Goal: Transaction & Acquisition: Purchase product/service

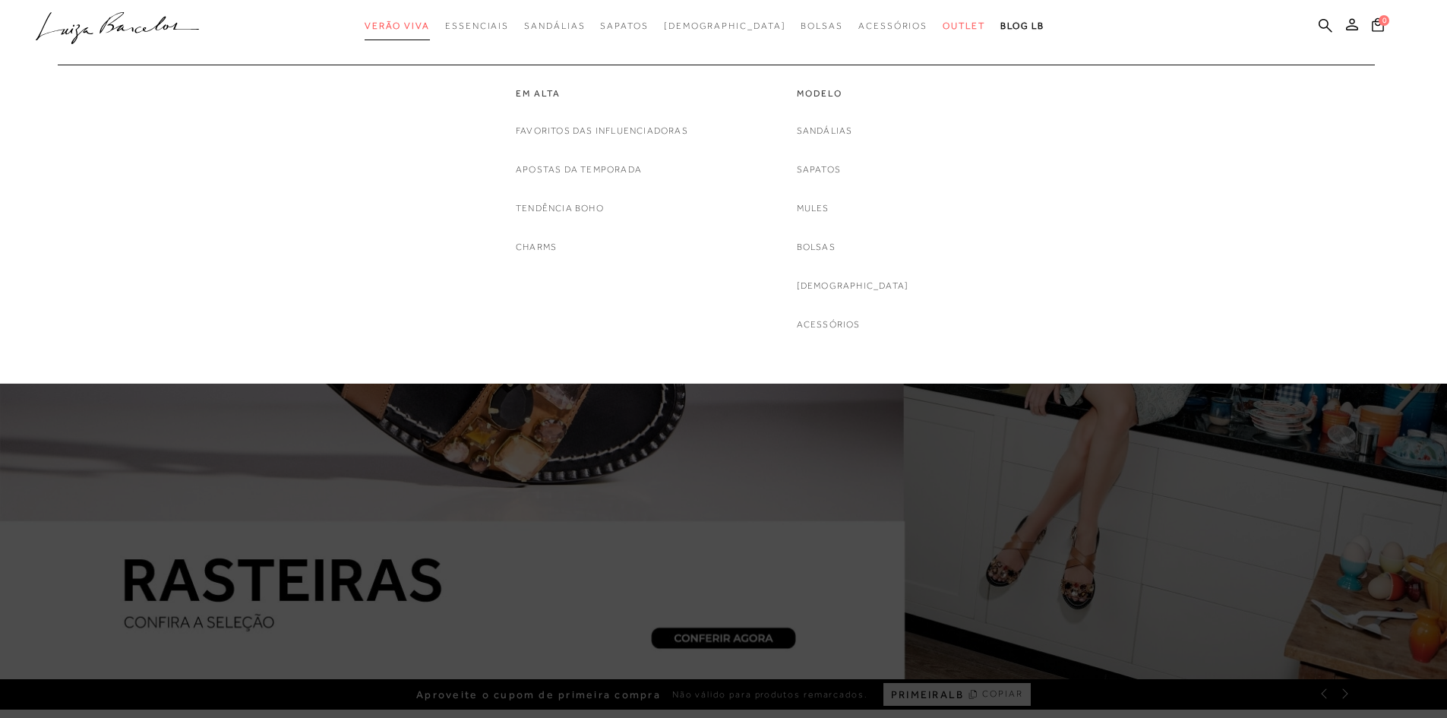
click at [430, 28] on span "Verão Viva" at bounding box center [397, 26] width 65 height 11
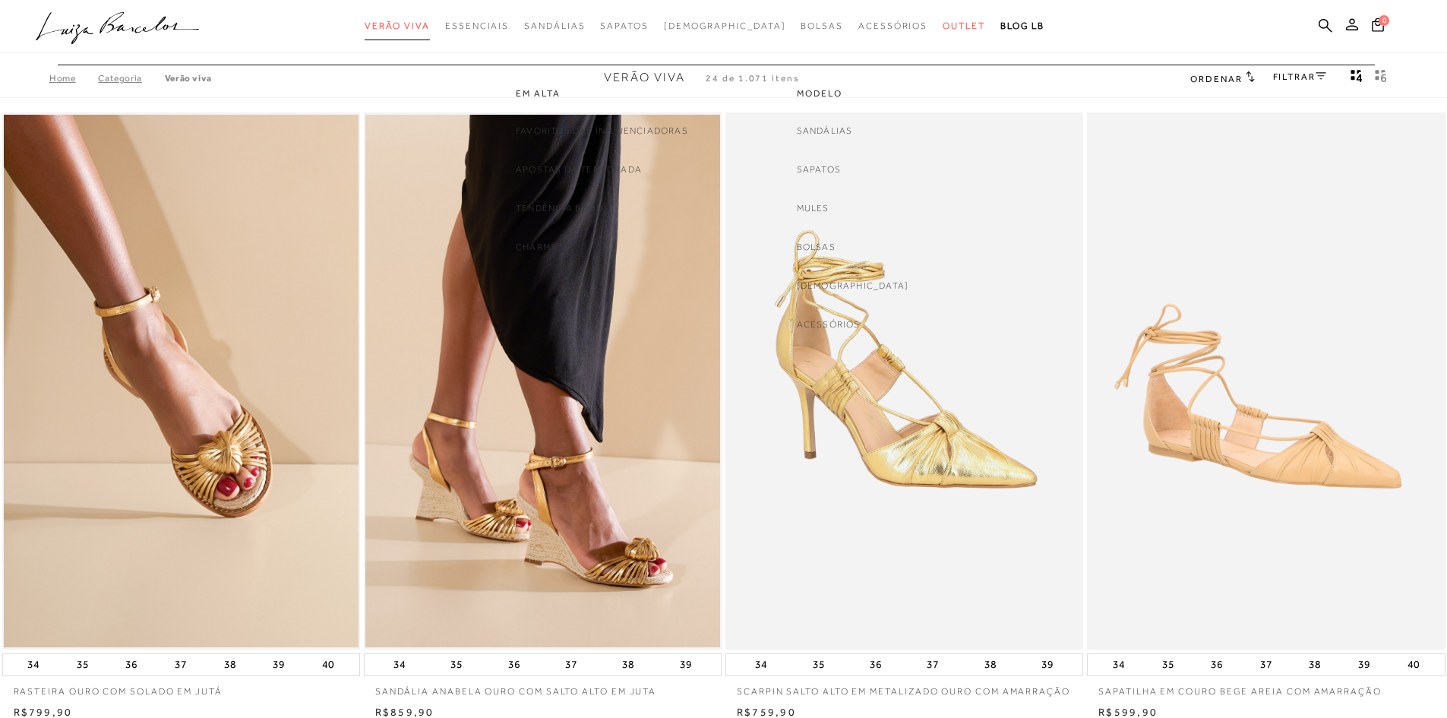
click at [430, 28] on span "Verão Viva" at bounding box center [397, 26] width 65 height 11
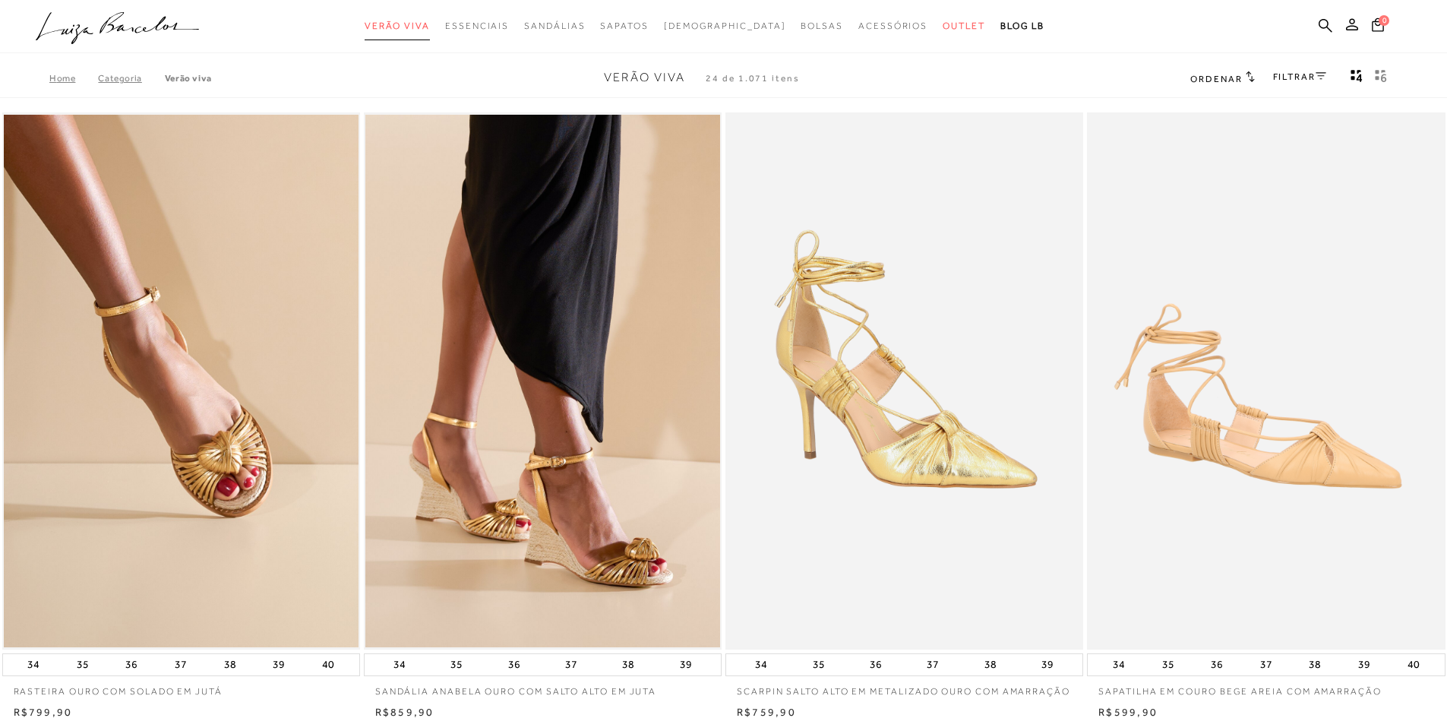
click at [430, 28] on span "Verão Viva" at bounding box center [397, 26] width 65 height 11
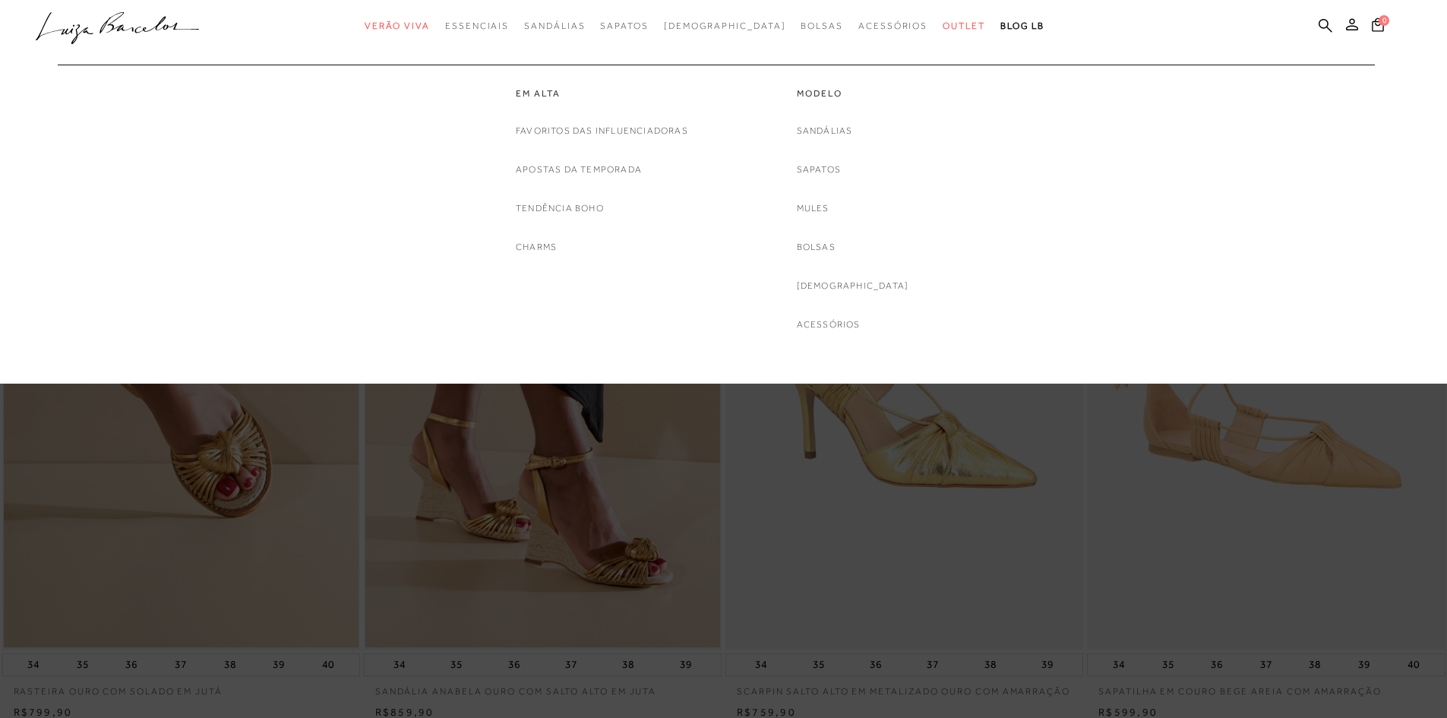
click at [631, 149] on div "Favoritos das Influenciadoras Apostas da Temporada Tendência Boho Charms" at bounding box center [602, 189] width 172 height 132
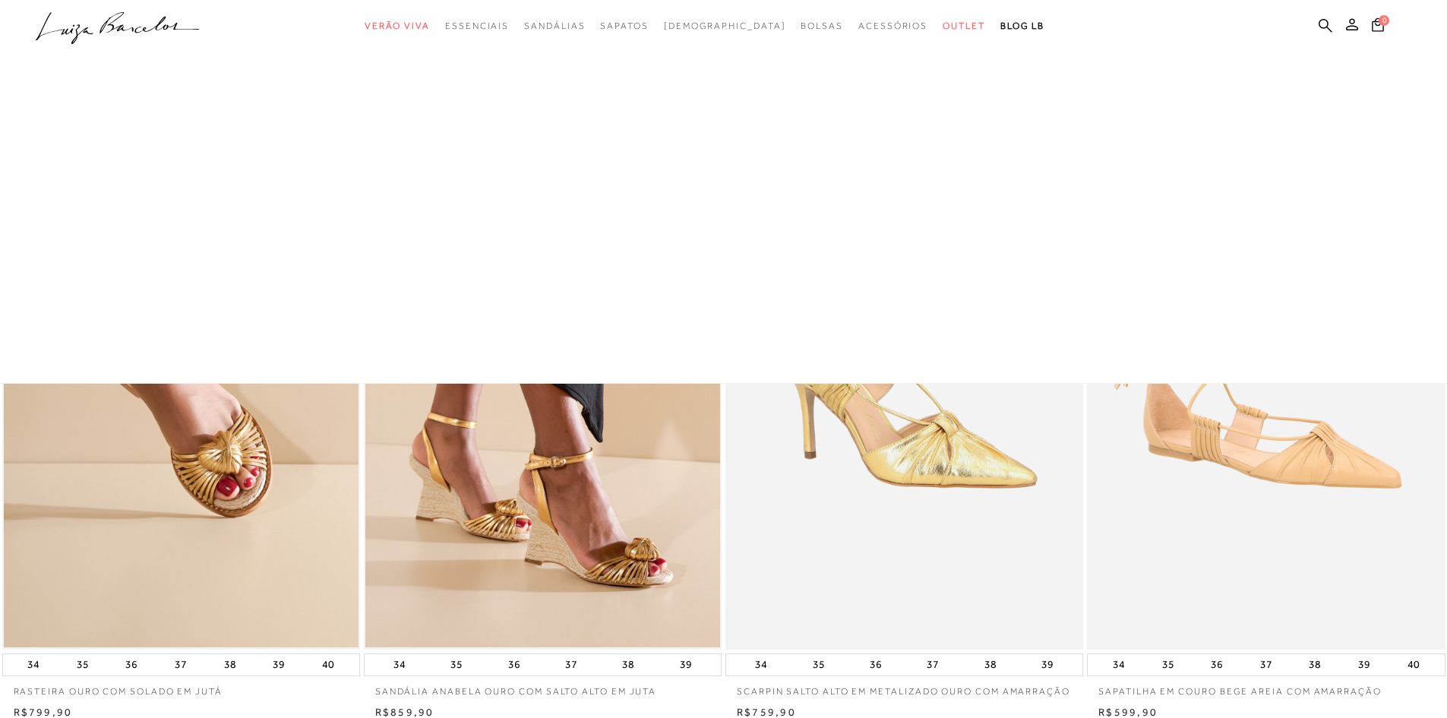
click at [631, 149] on div at bounding box center [723, 191] width 1447 height 383
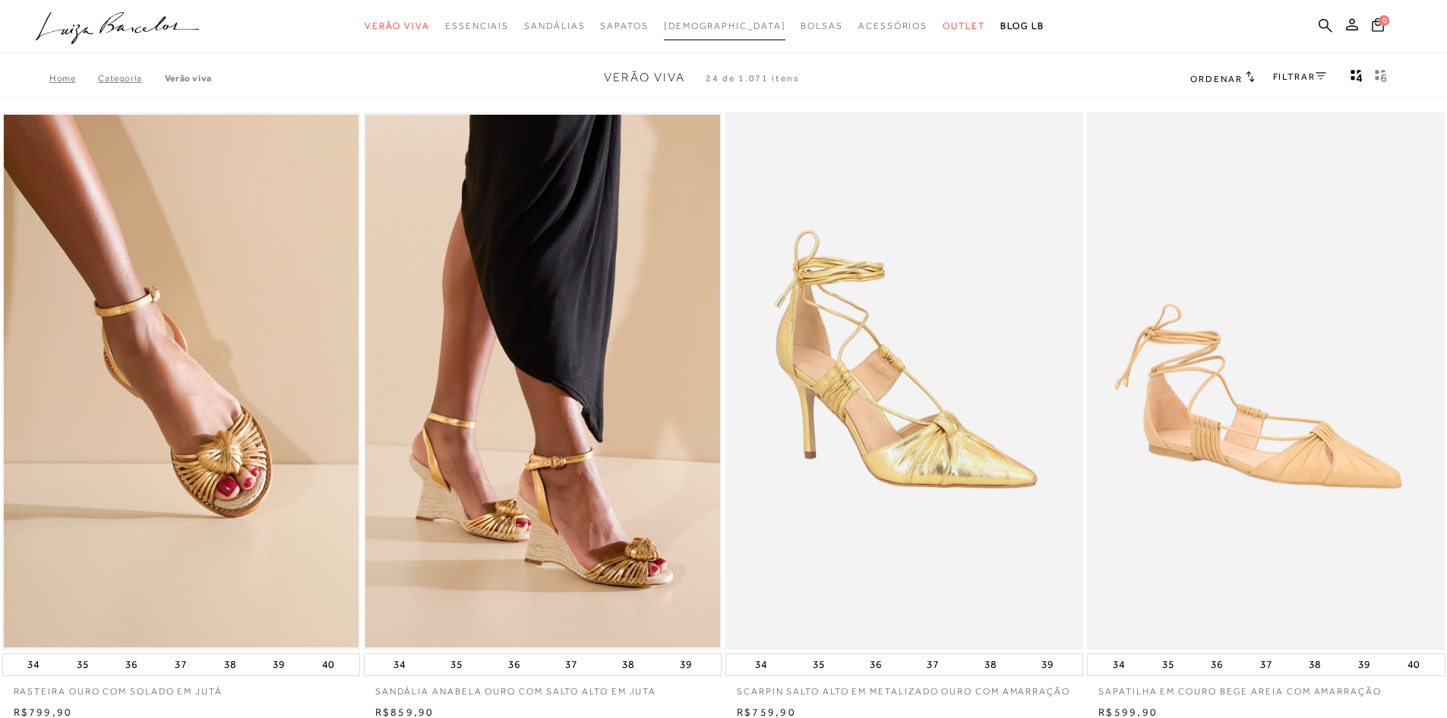
click at [708, 30] on span "[DEMOGRAPHIC_DATA]" at bounding box center [725, 26] width 122 height 11
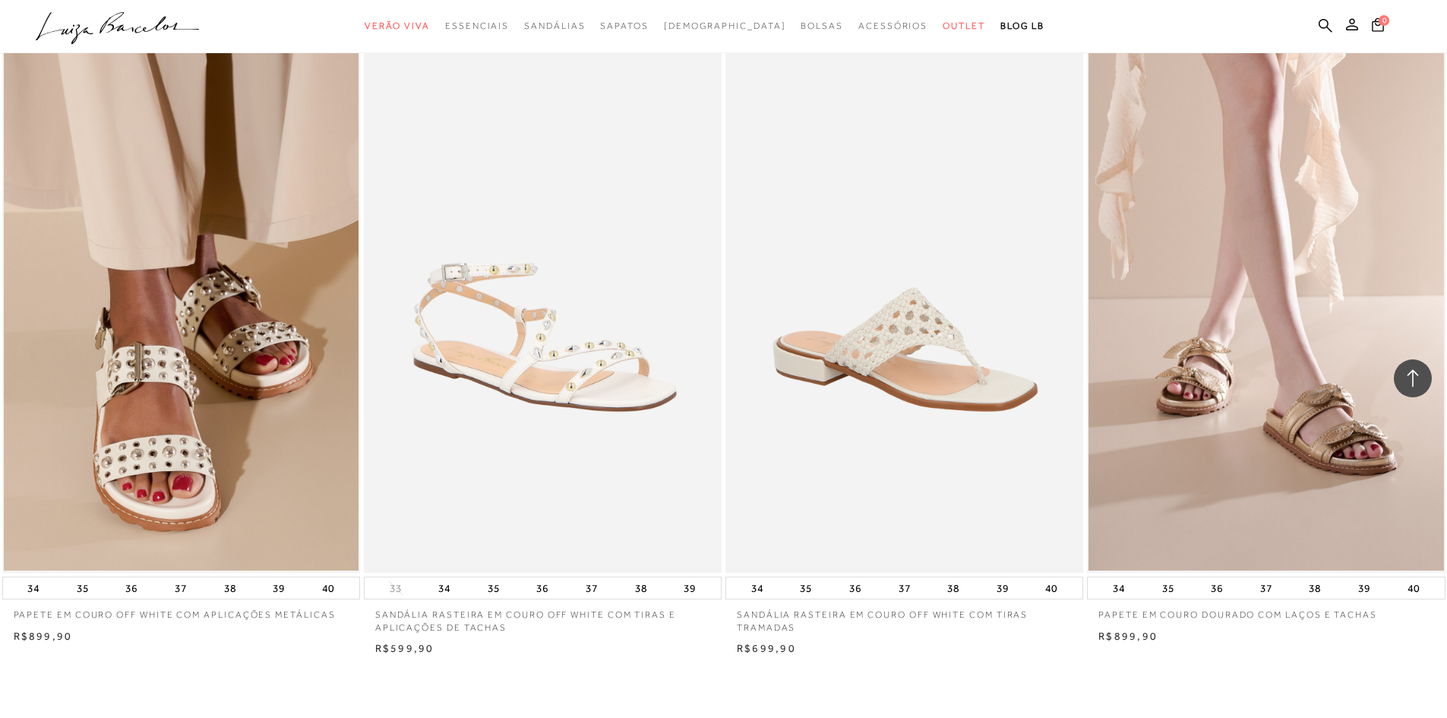
scroll to position [3417, 0]
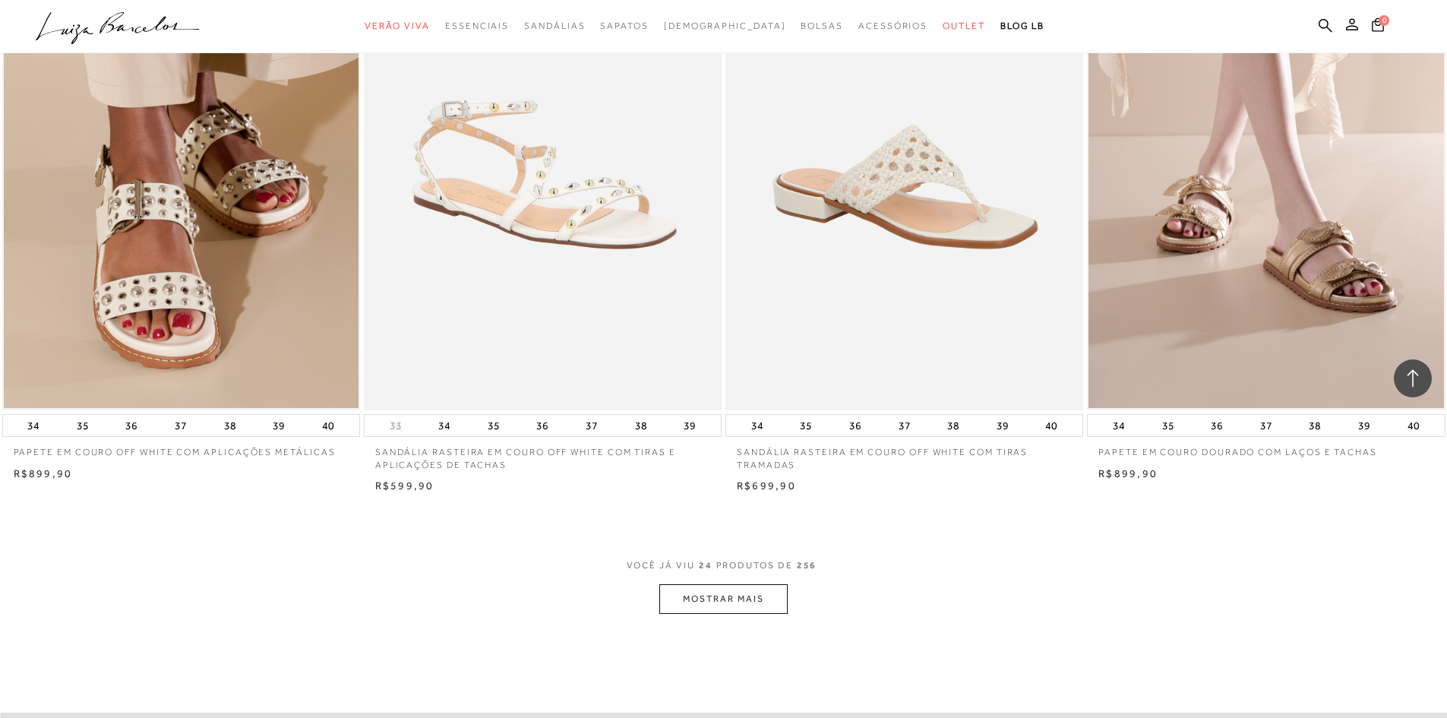
click at [695, 594] on button "MOSTRAR MAIS" at bounding box center [723, 599] width 128 height 30
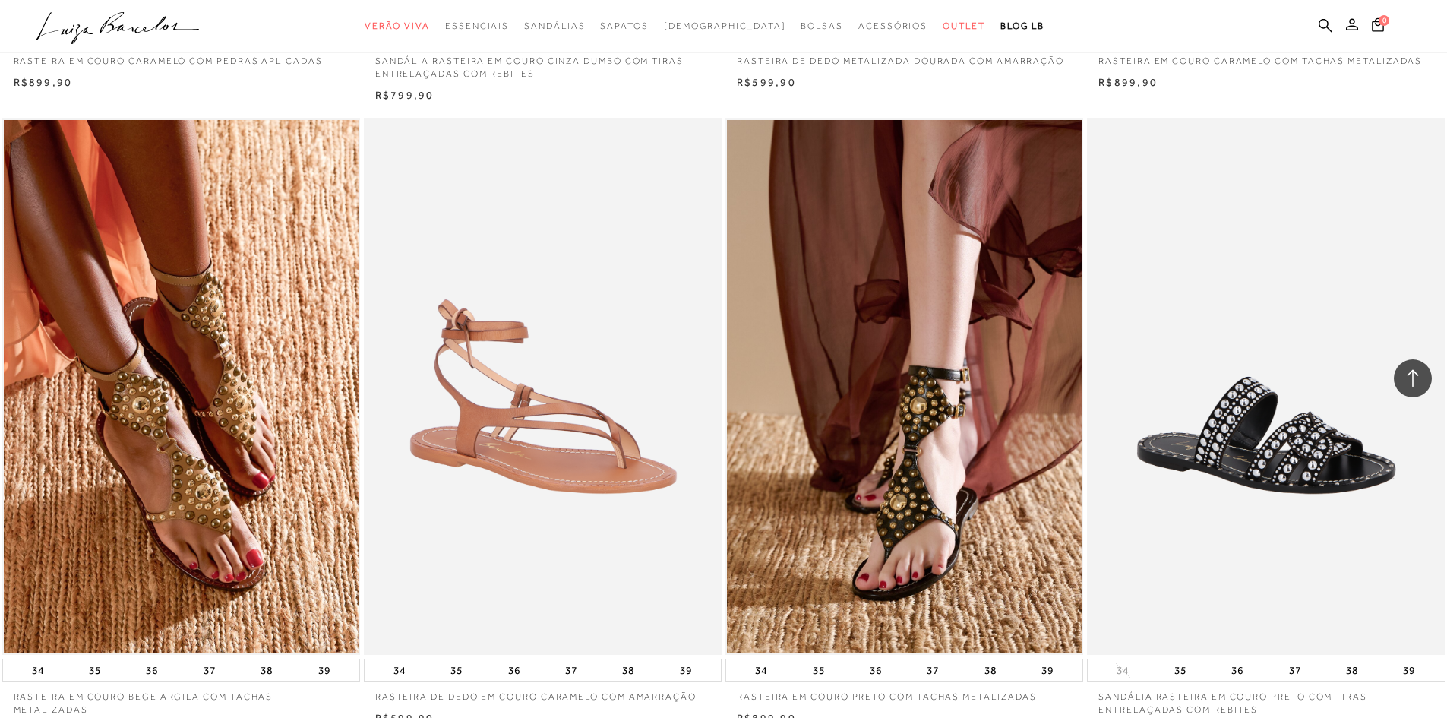
scroll to position [7214, 0]
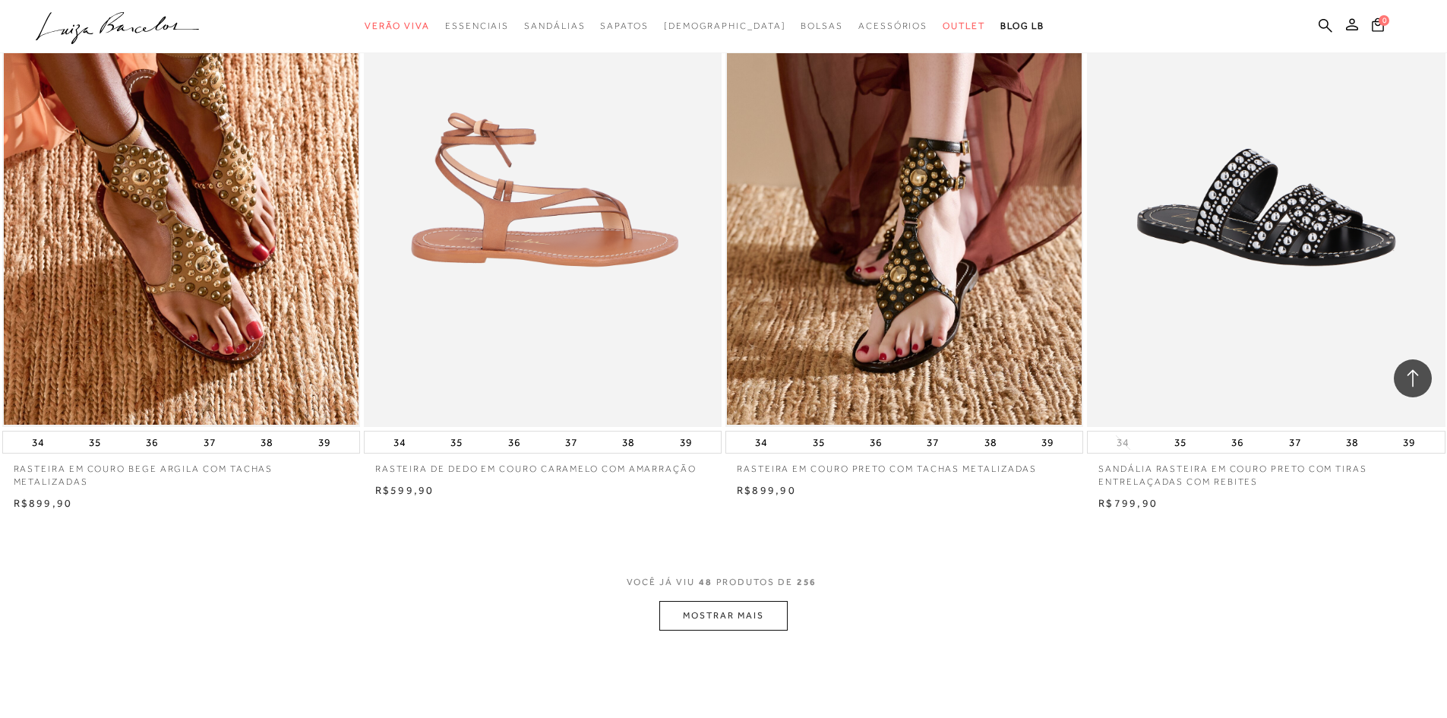
click at [644, 250] on img at bounding box center [543, 158] width 356 height 537
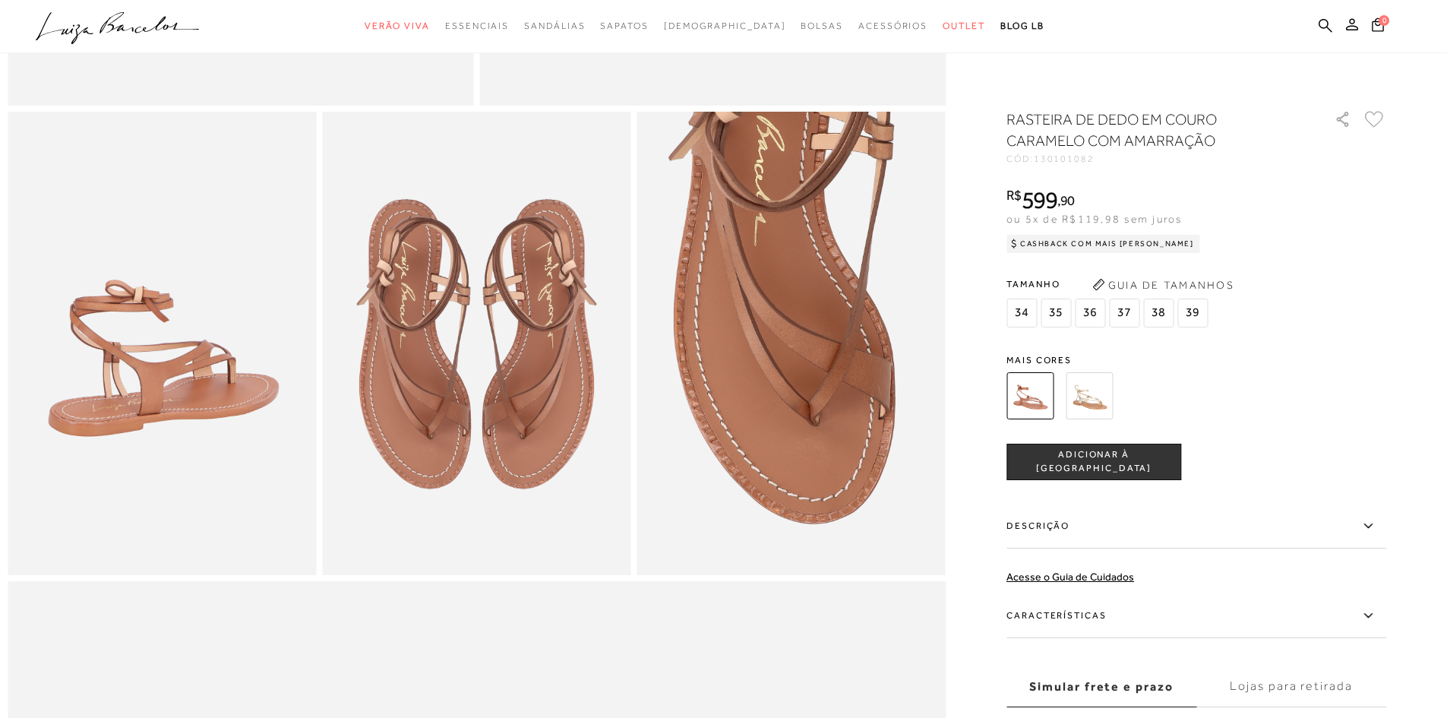
scroll to position [835, 0]
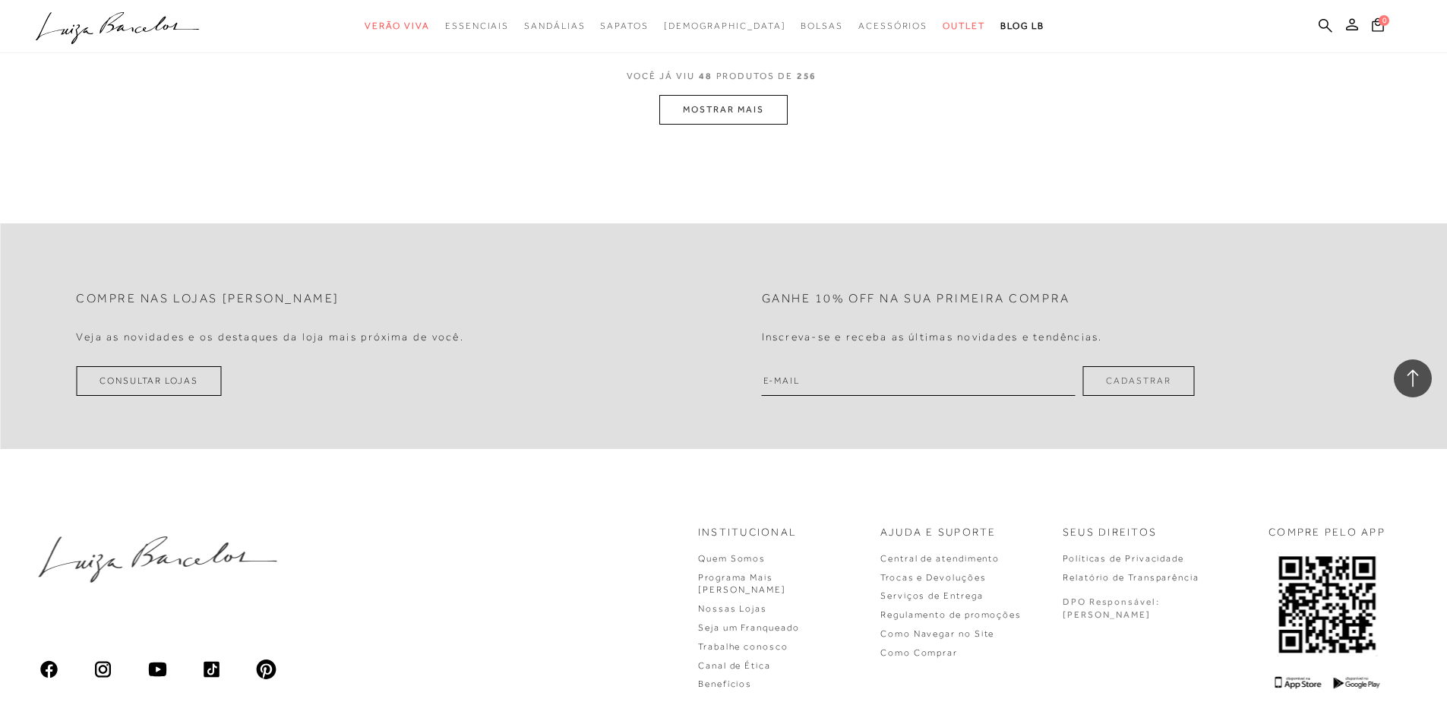
scroll to position [7189, 0]
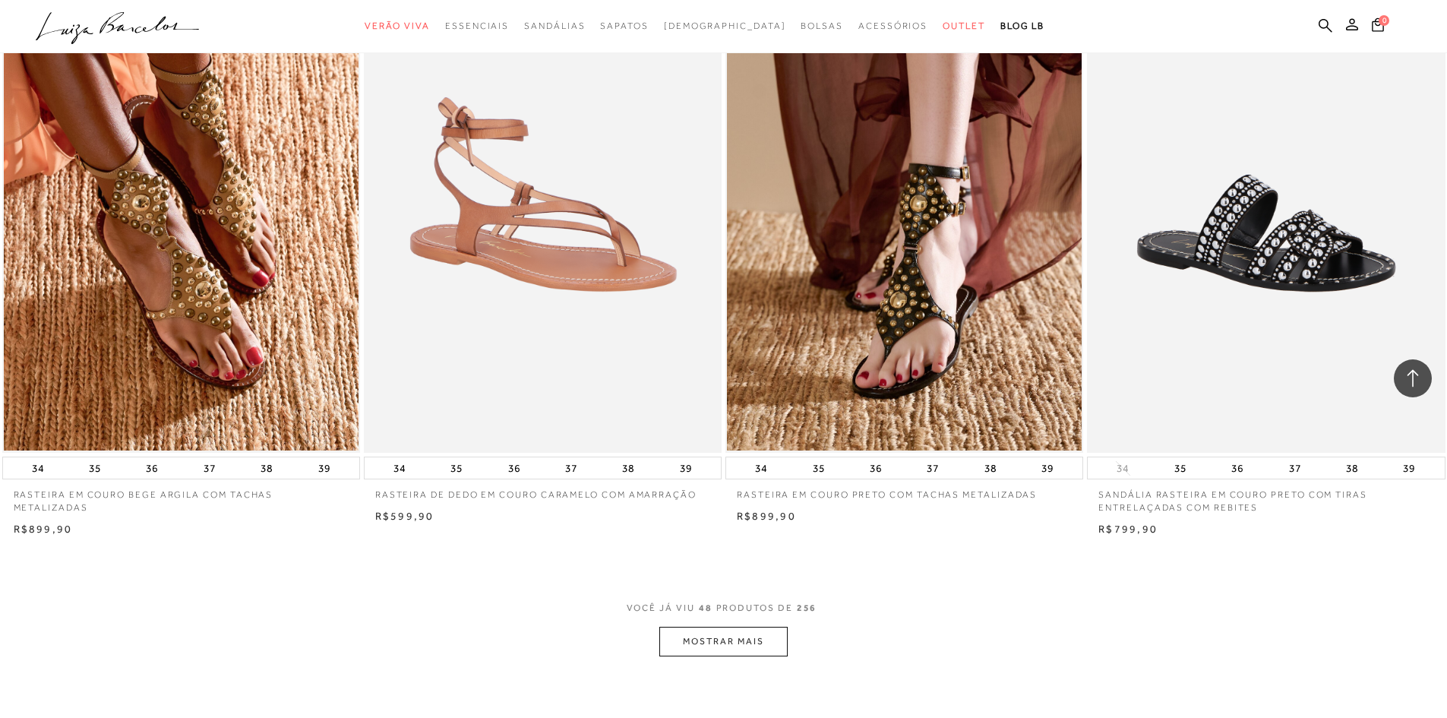
click at [723, 639] on button "MOSTRAR MAIS" at bounding box center [723, 642] width 128 height 30
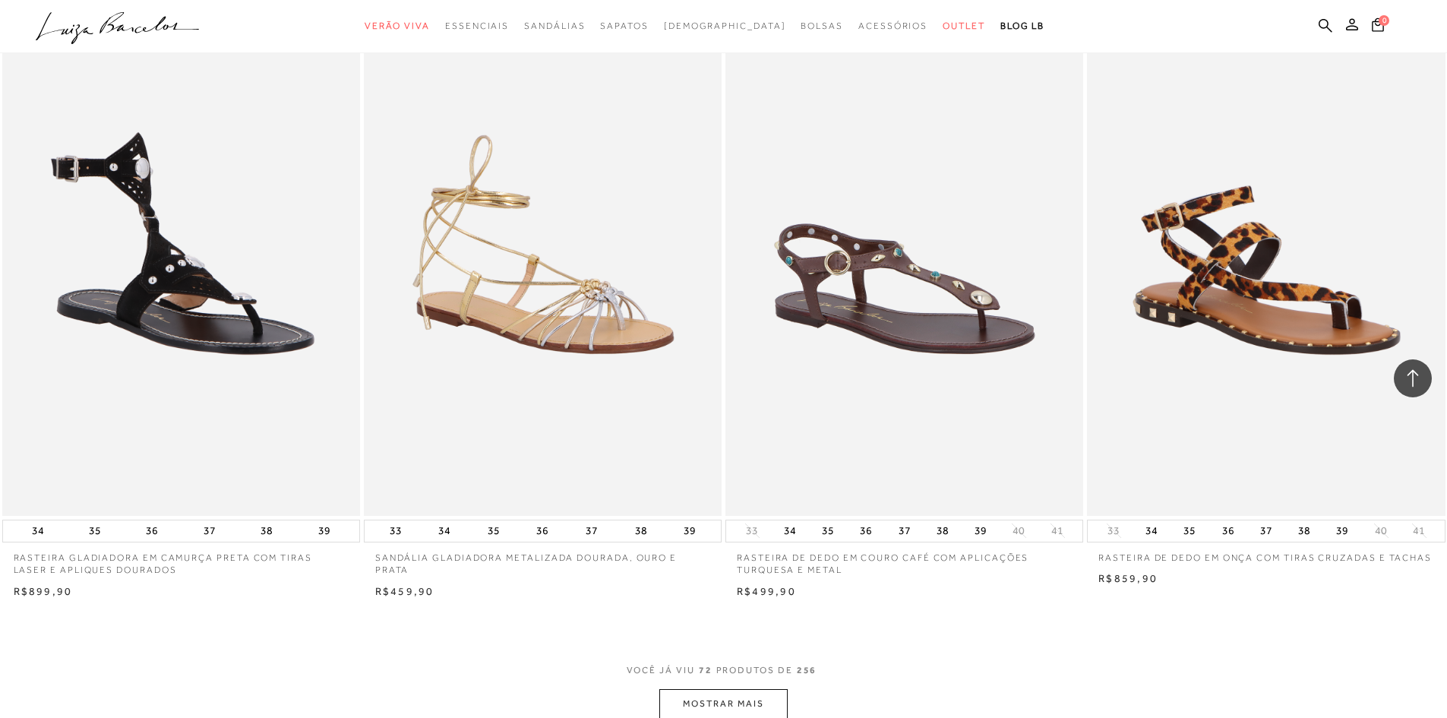
scroll to position [11061, 0]
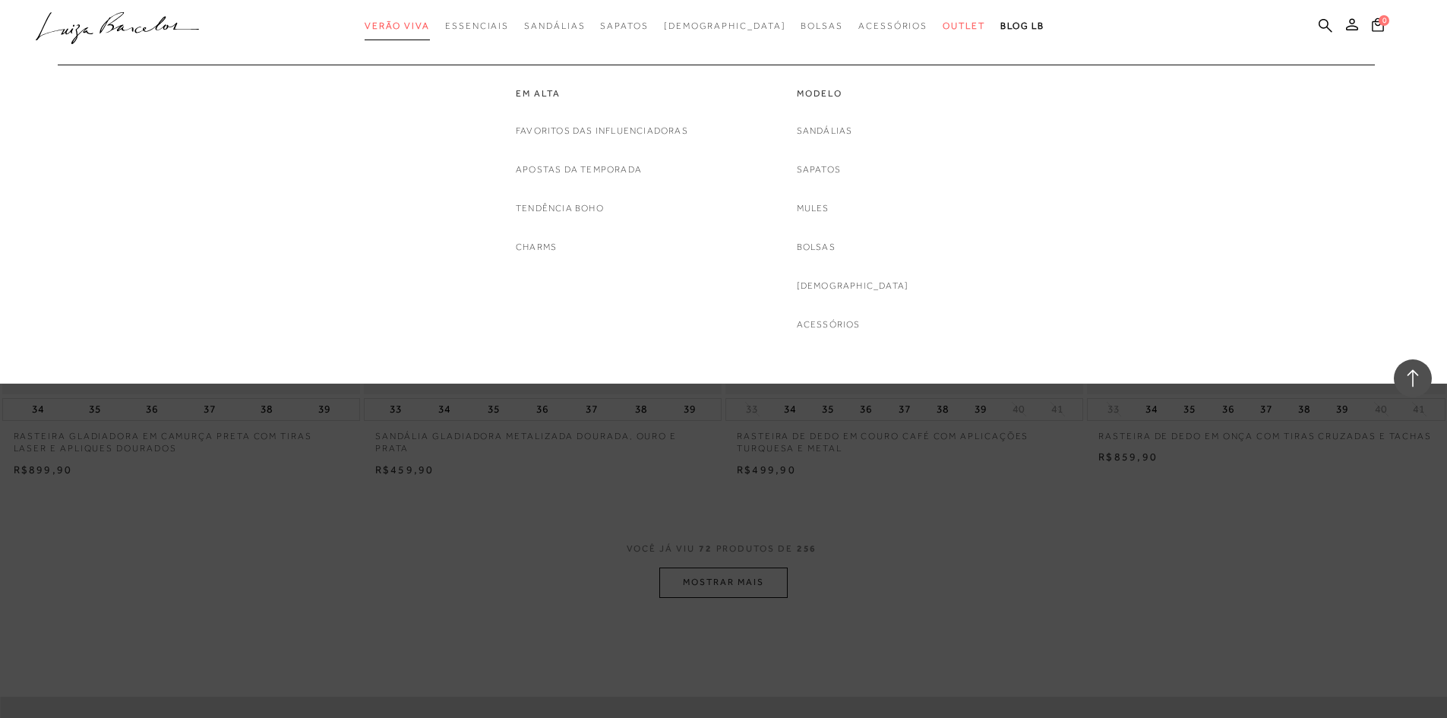
click at [424, 24] on span "Verão Viva" at bounding box center [397, 26] width 65 height 11
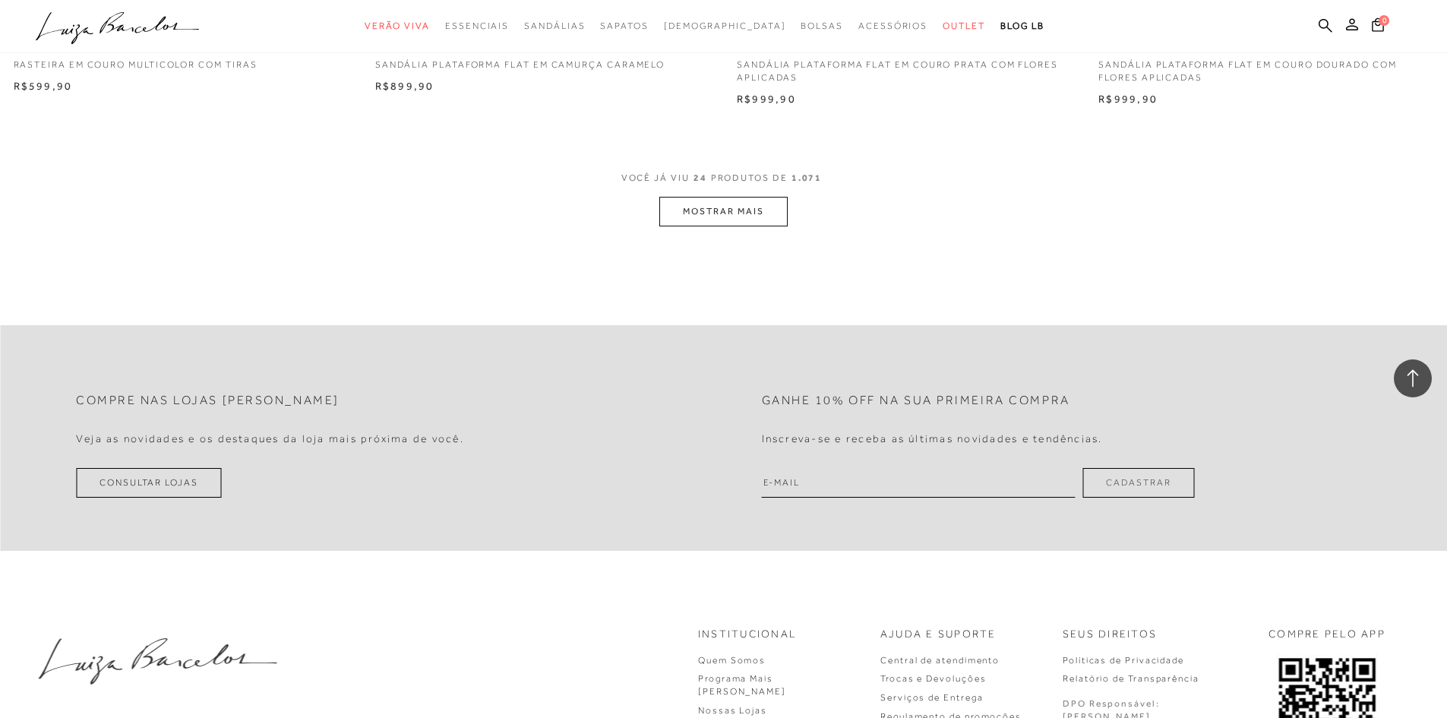
scroll to position [3797, 0]
